Goal: Complete application form

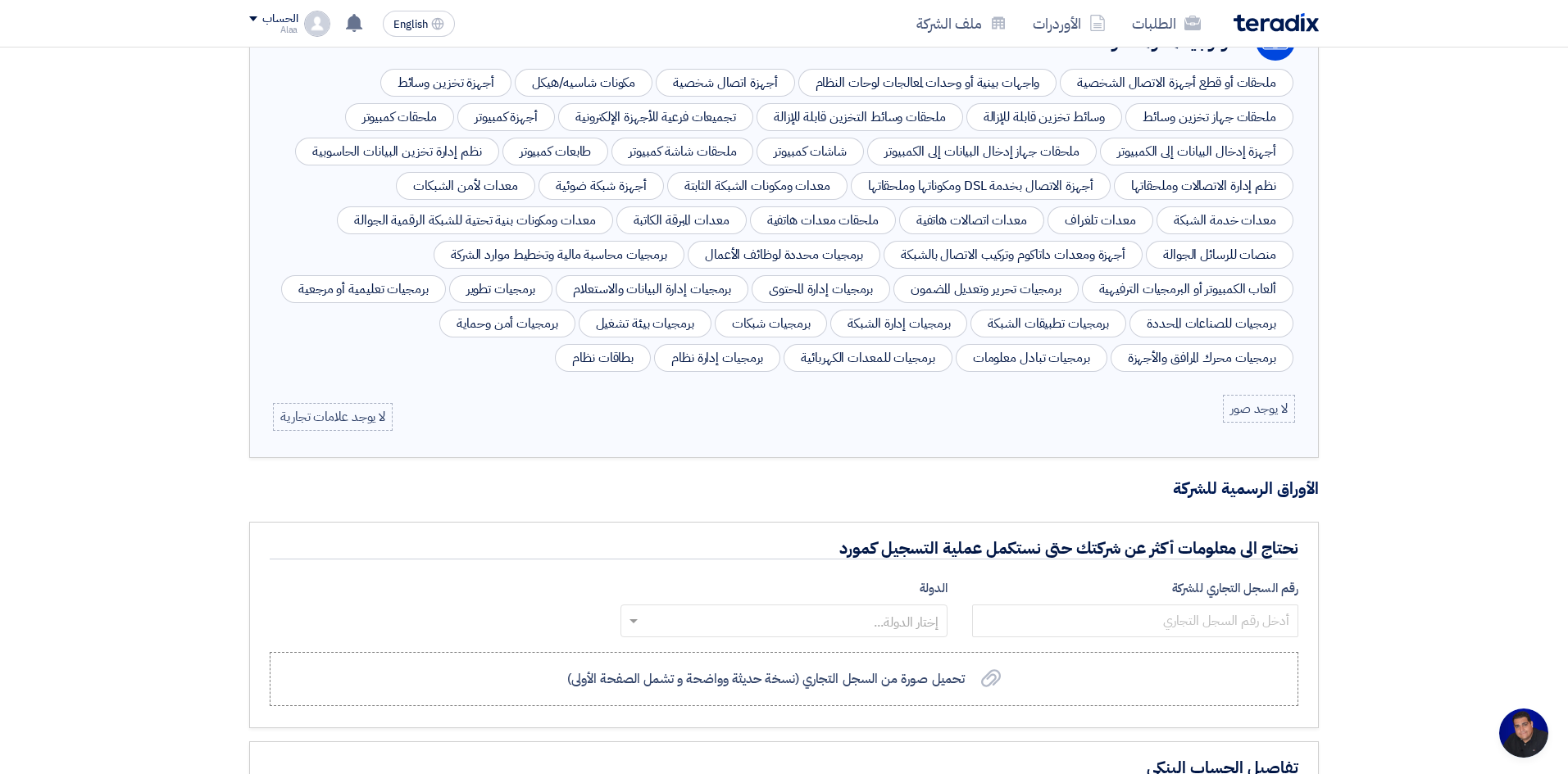
scroll to position [655, 0]
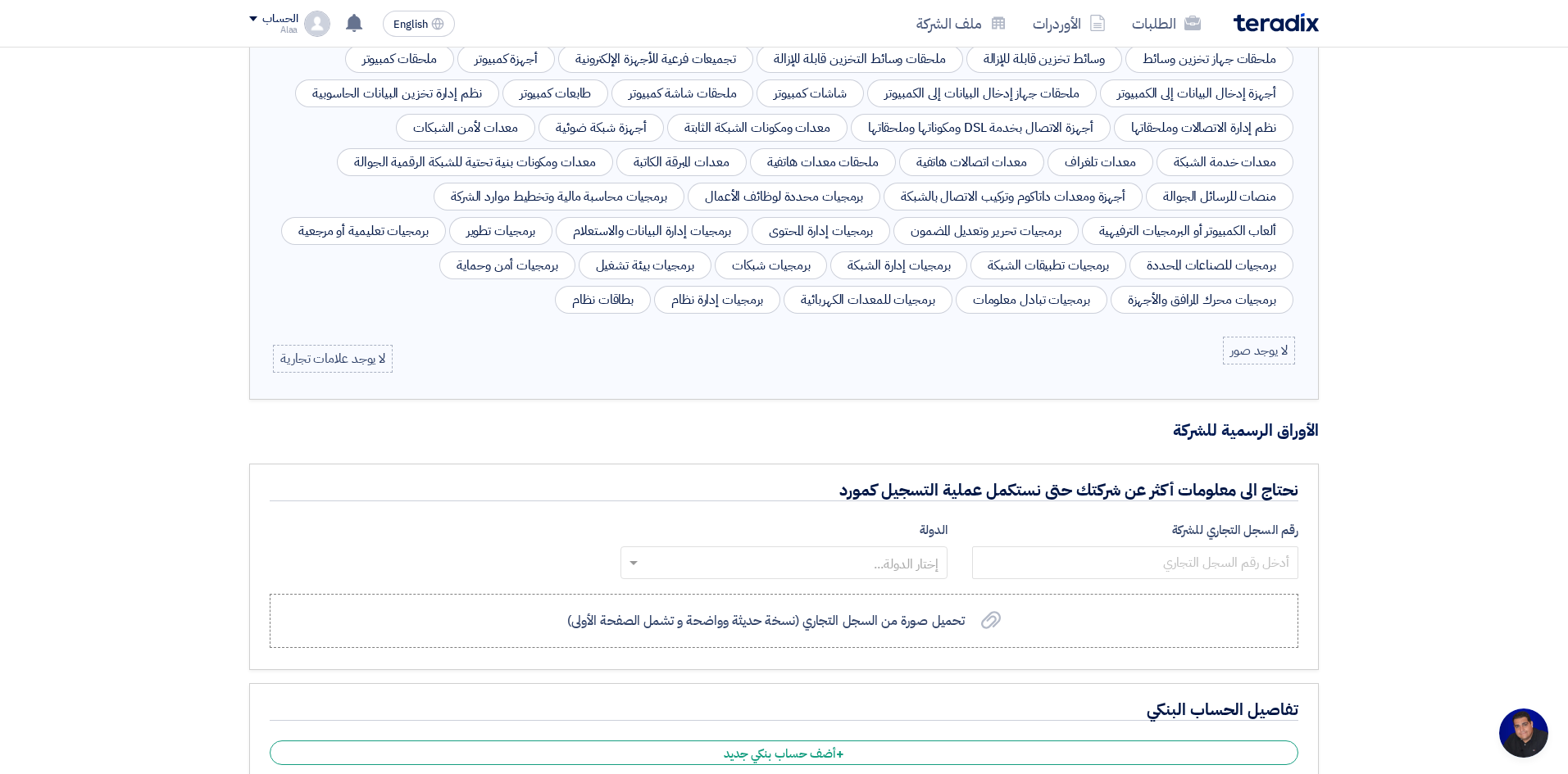
click at [932, 530] on label "الدولة" at bounding box center [784, 530] width 326 height 19
click at [1086, 541] on div "رقم السجل التجاري للشركة" at bounding box center [1135, 550] width 326 height 58
click at [1218, 530] on label "رقم السجل التجاري للشركة" at bounding box center [1135, 530] width 326 height 19
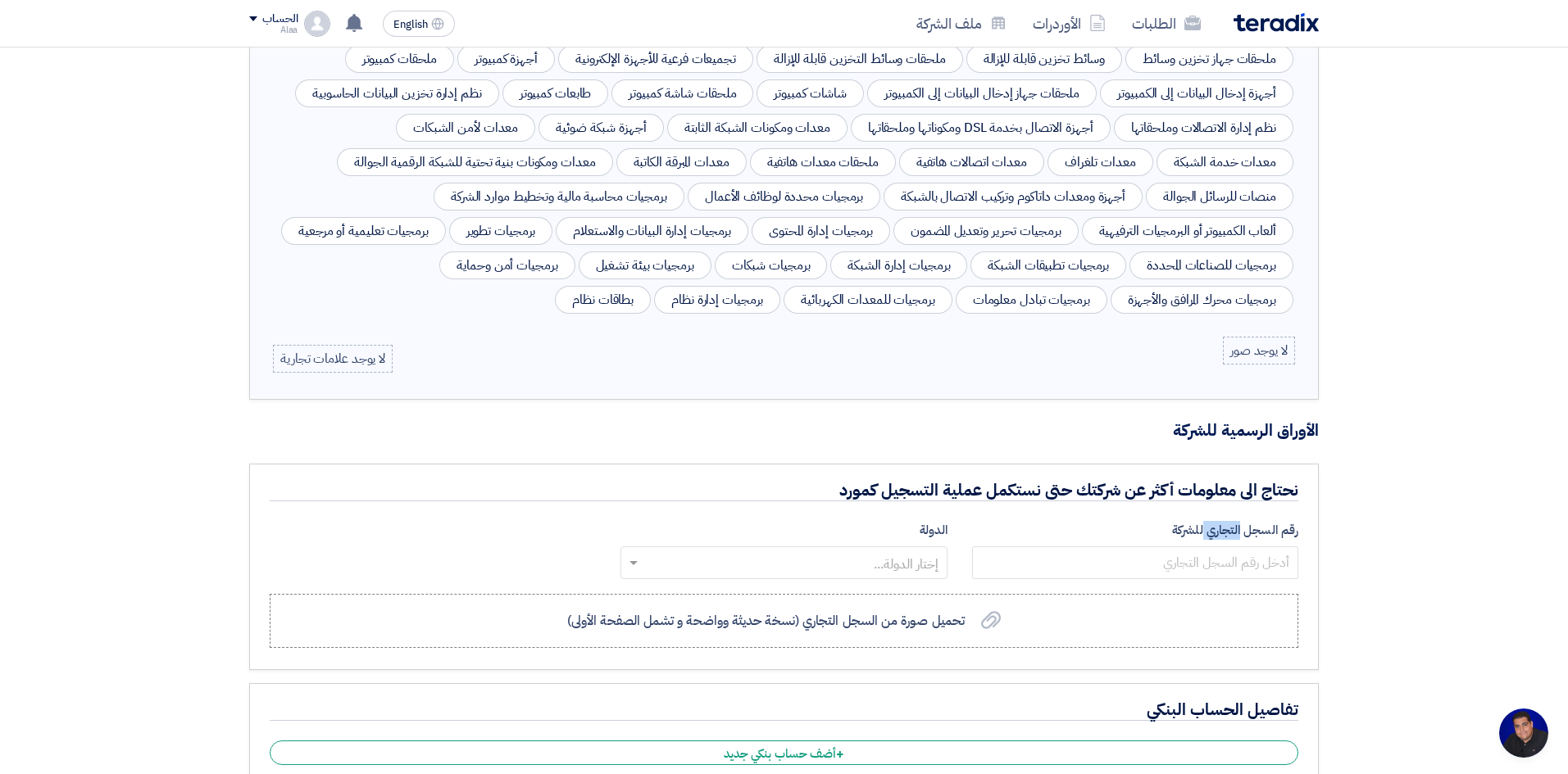
click at [1218, 530] on label "رقم السجل التجاري للشركة" at bounding box center [1135, 530] width 326 height 19
click at [1059, 519] on div "نحتاج الى معلومات أكثر عن شركتك حتى نستكمل عملية التسجيل كمورد رقم السجل التجار…" at bounding box center [784, 567] width 1070 height 206
click at [229, 522] on div "إضافة/تغيير شعار الشركة Image SYSGOT TECHNOLOGIES Profile إضافة/تغيير الصورة Pr…" at bounding box center [784, 185] width 1568 height 1586
